Goal: Find specific page/section: Find specific page/section

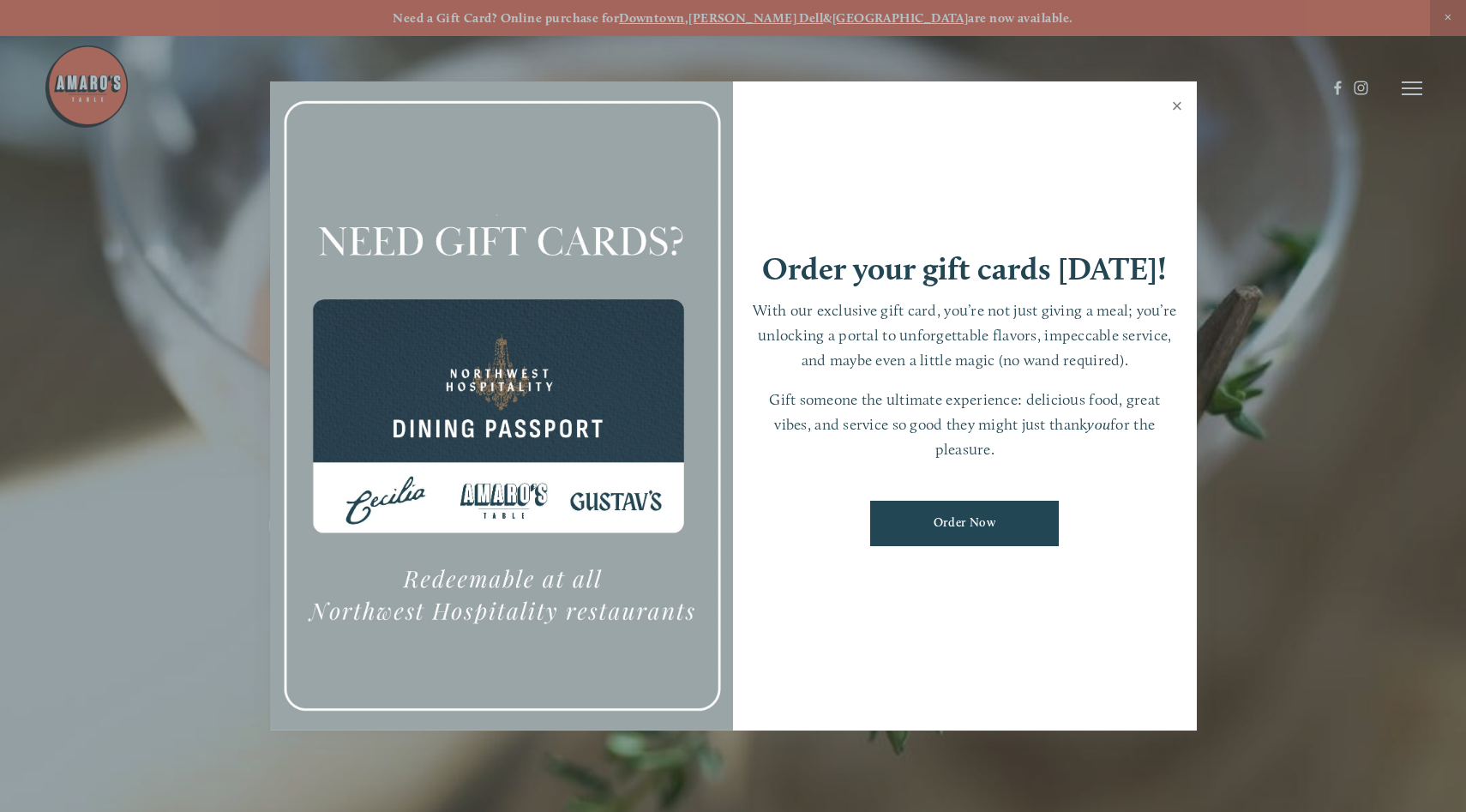
click at [1179, 107] on link "Close" at bounding box center [1177, 108] width 33 height 48
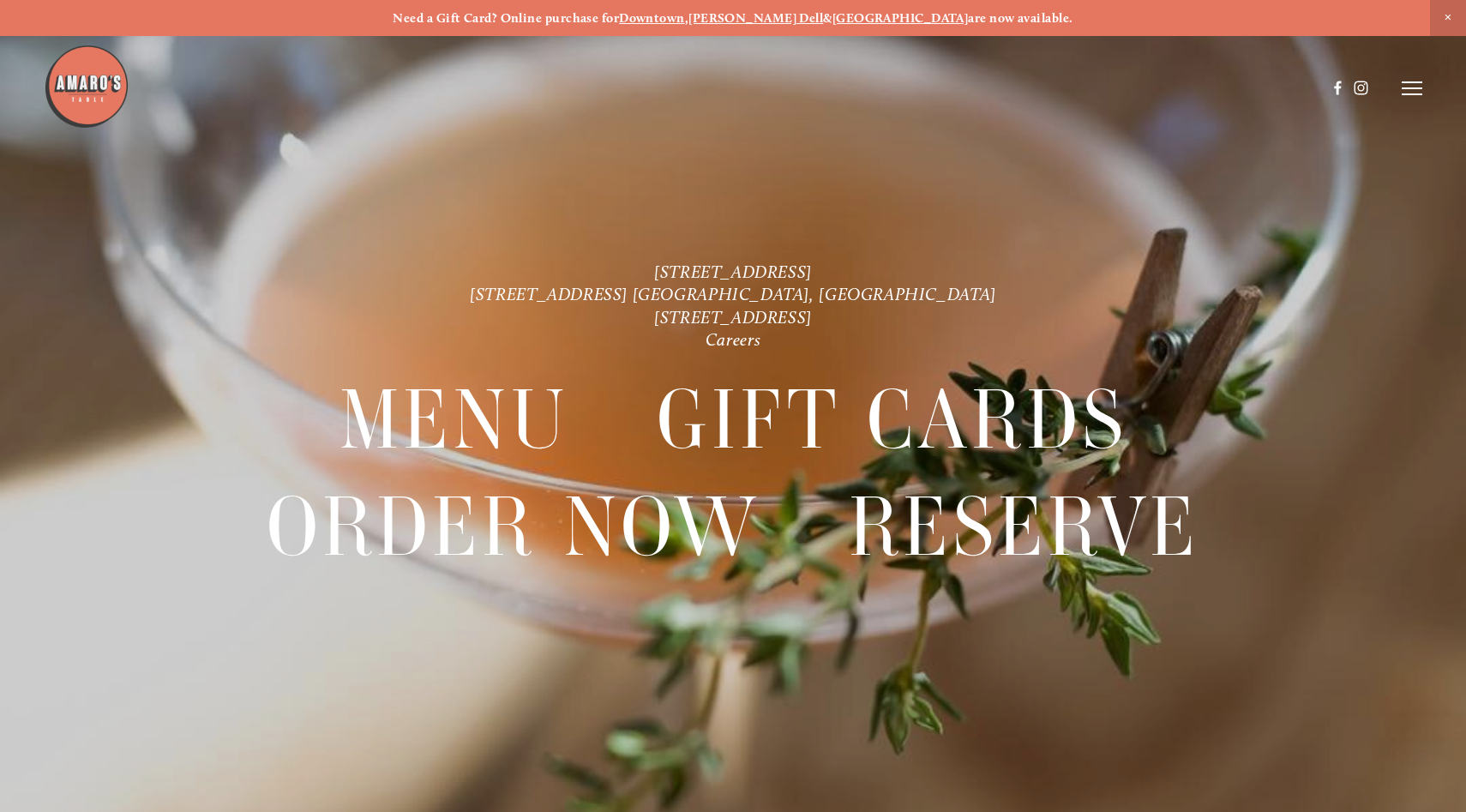
click at [1423, 89] on div at bounding box center [733, 406] width 1466 height 812
click at [1413, 88] on line at bounding box center [1412, 88] width 21 height 0
click at [1088, 89] on span "Menu" at bounding box center [1078, 87] width 32 height 14
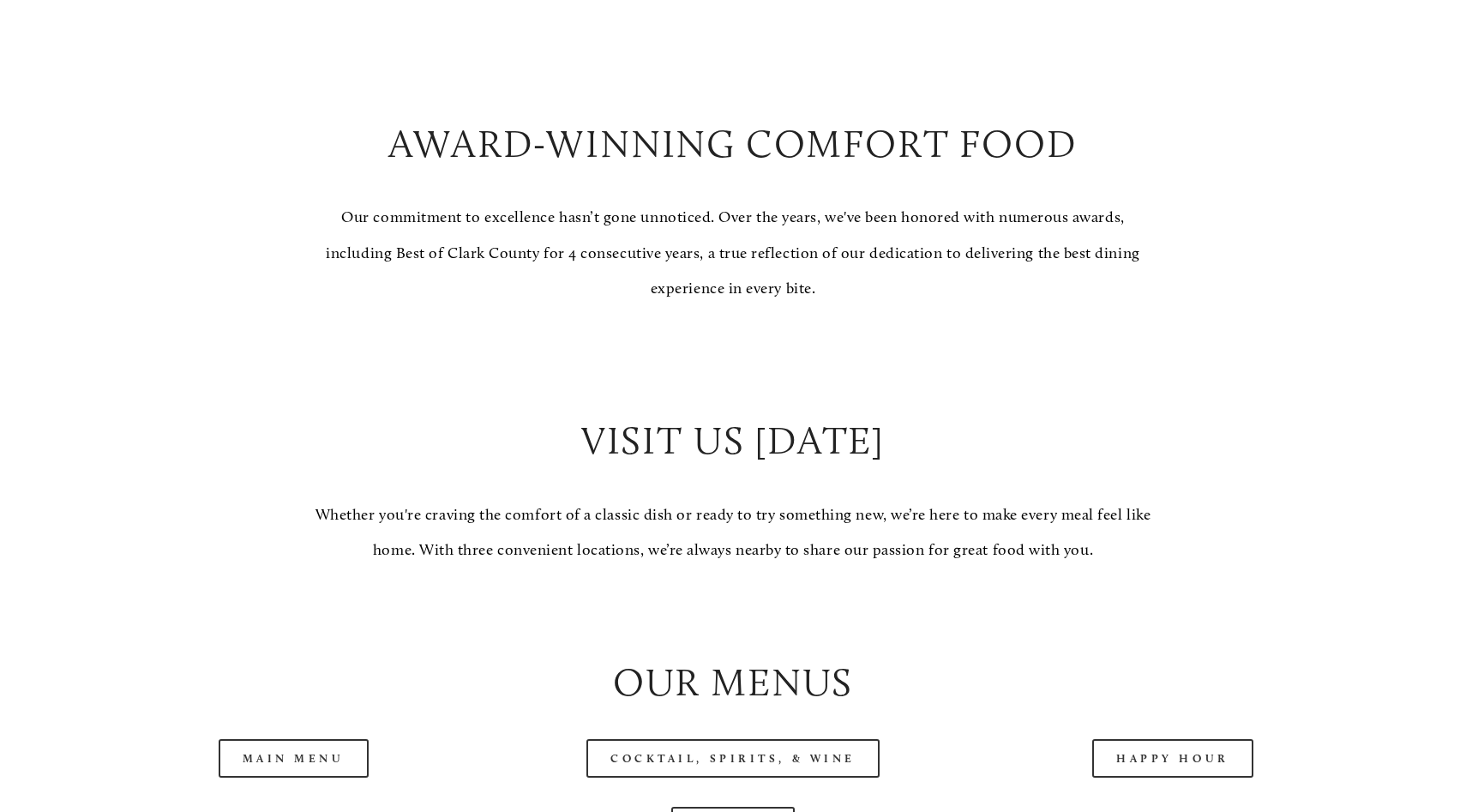
scroll to position [1339, 0]
